Goal: Task Accomplishment & Management: Manage account settings

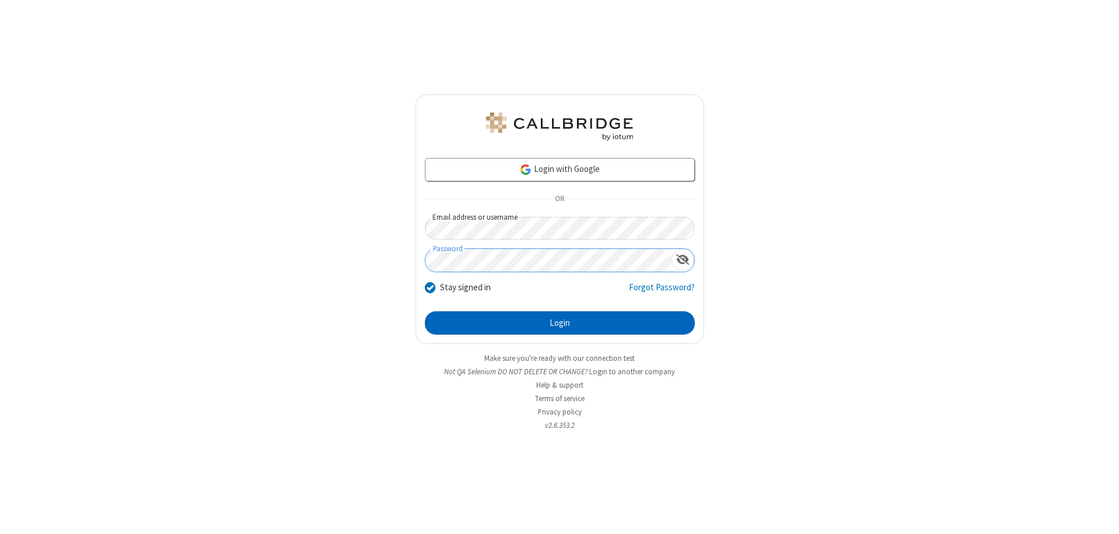
click at [559, 323] on button "Login" at bounding box center [560, 322] width 270 height 23
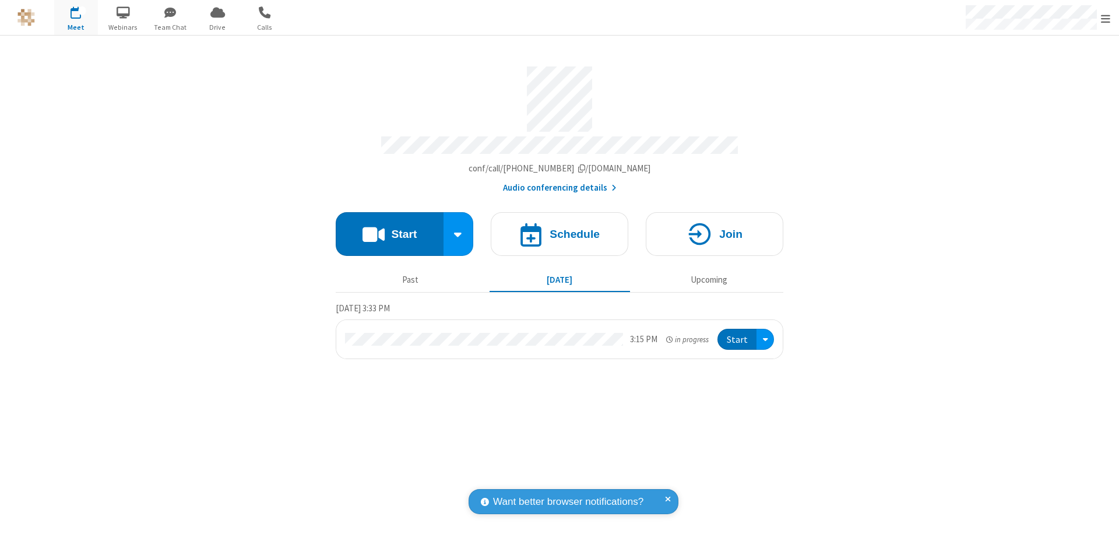
click at [1105, 18] on span "Open menu" at bounding box center [1105, 19] width 9 height 12
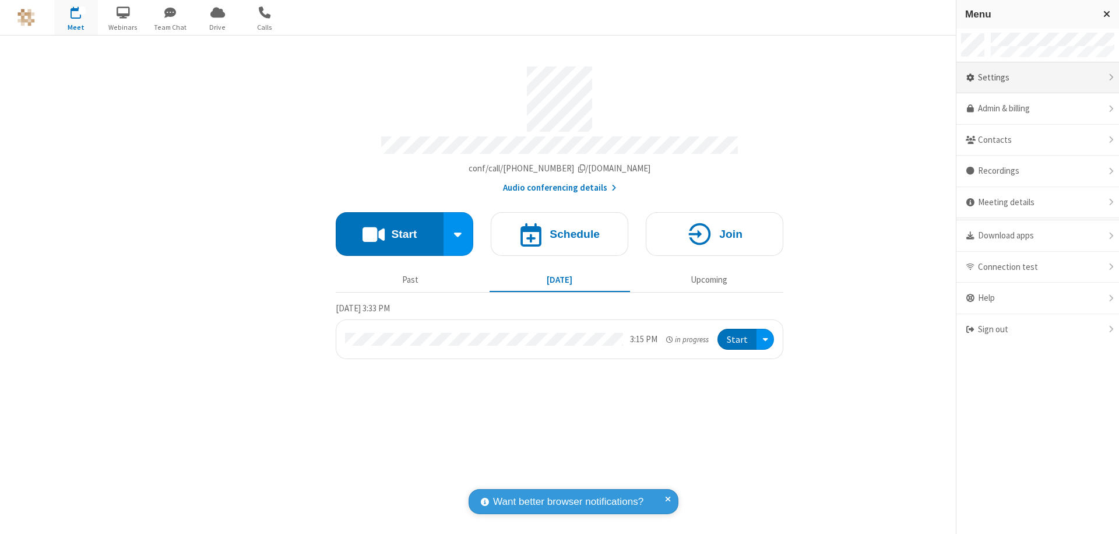
click at [1037, 77] on div "Settings" at bounding box center [1037, 77] width 163 height 31
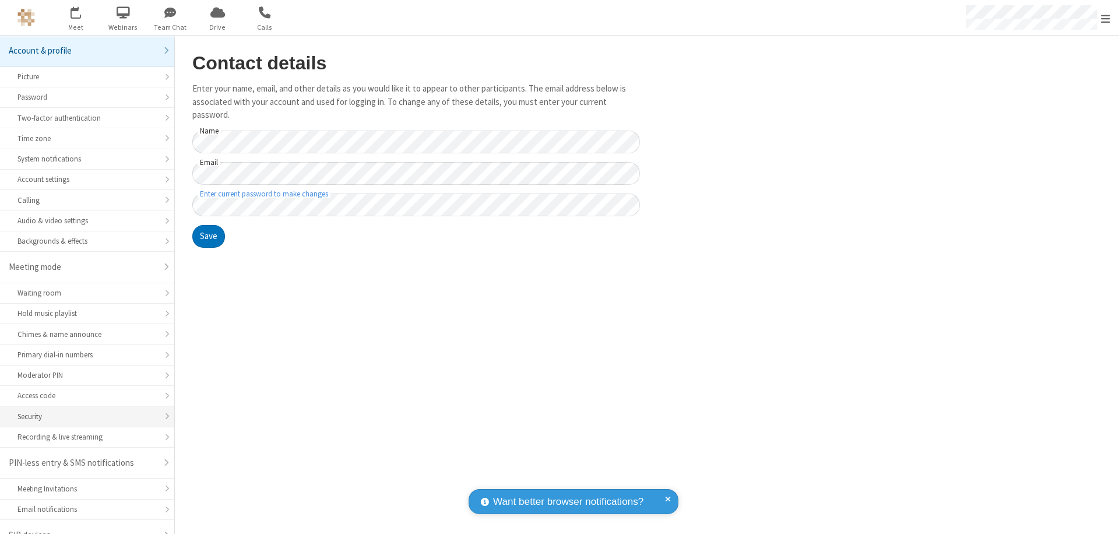
click at [83, 411] on div "Security" at bounding box center [86, 416] width 139 height 11
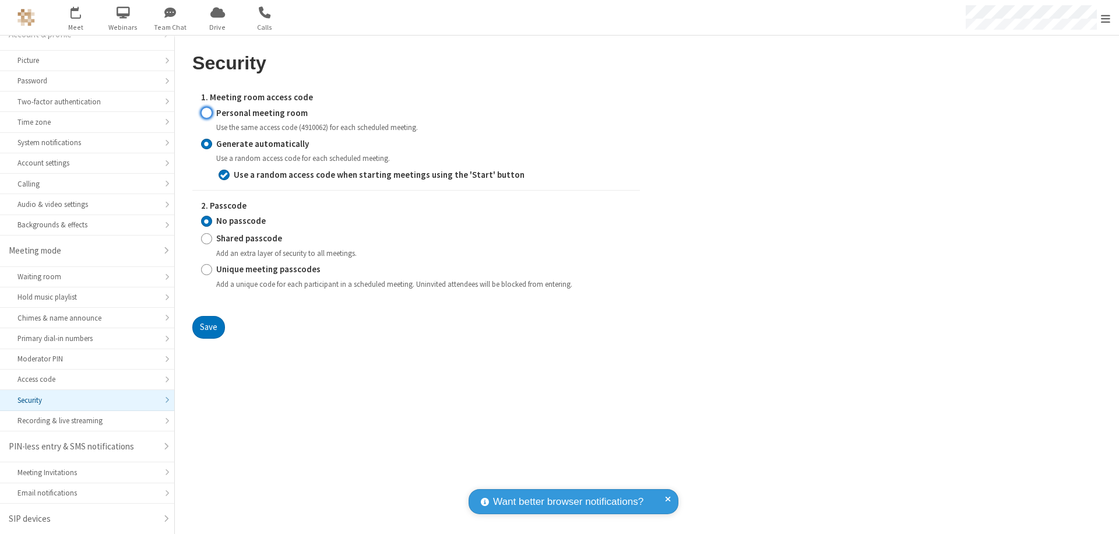
click at [206, 112] on input "Personal meeting room" at bounding box center [206, 113] width 11 height 12
radio input "true"
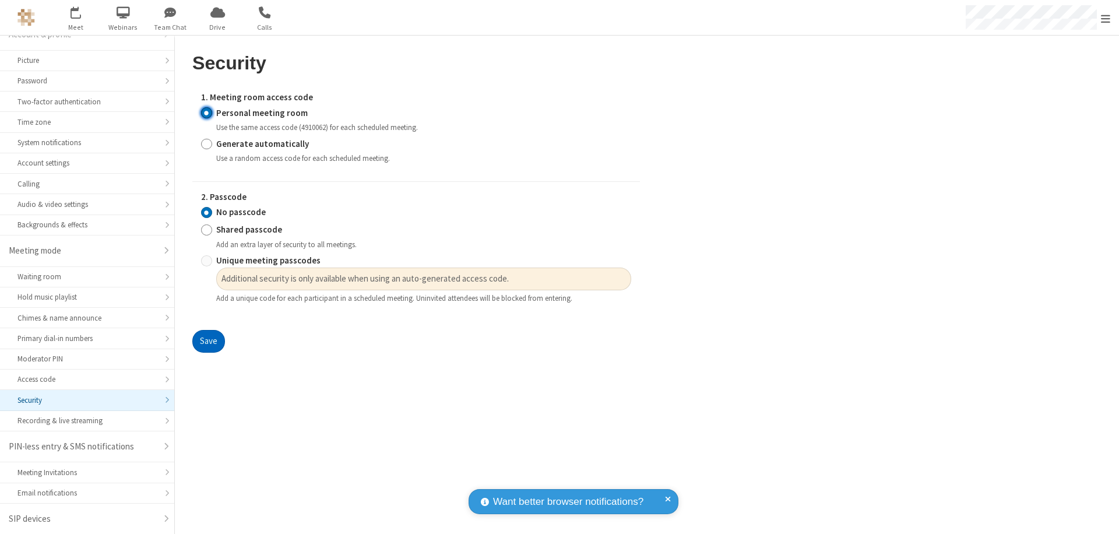
click at [208, 341] on button "Save" at bounding box center [208, 341] width 33 height 23
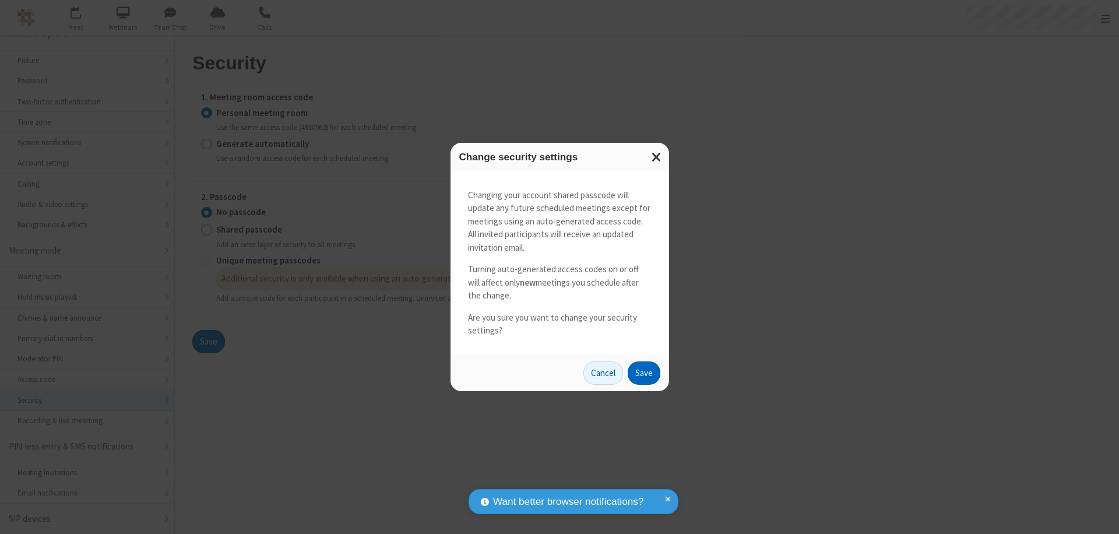
click at [643, 372] on button "Save" at bounding box center [644, 372] width 33 height 23
